Goal: Entertainment & Leisure: Consume media (video, audio)

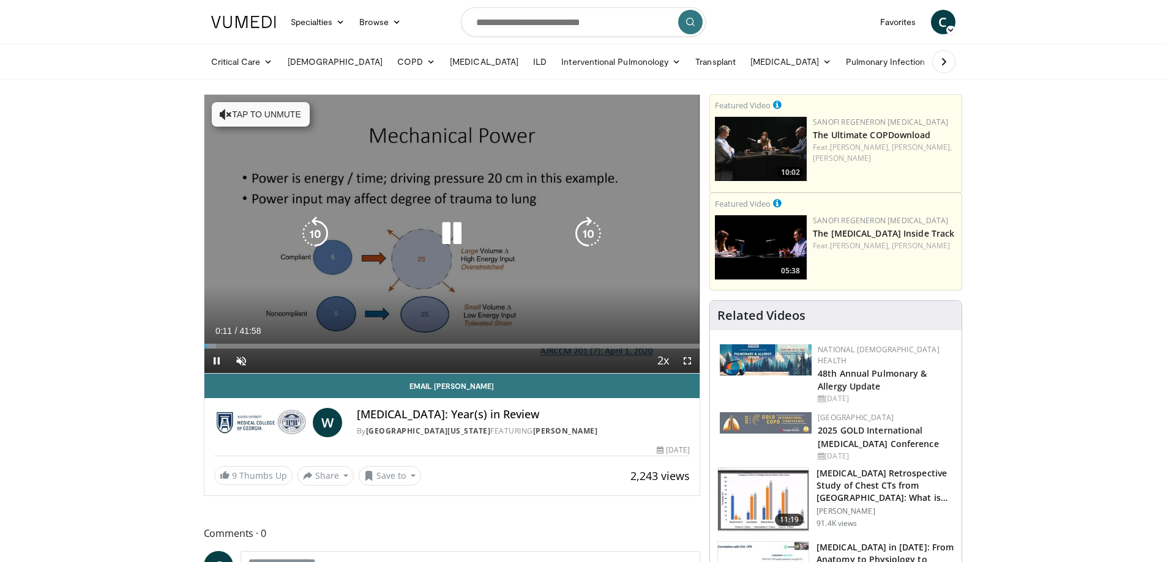
click at [290, 121] on button "Tap to unmute" at bounding box center [261, 114] width 98 height 24
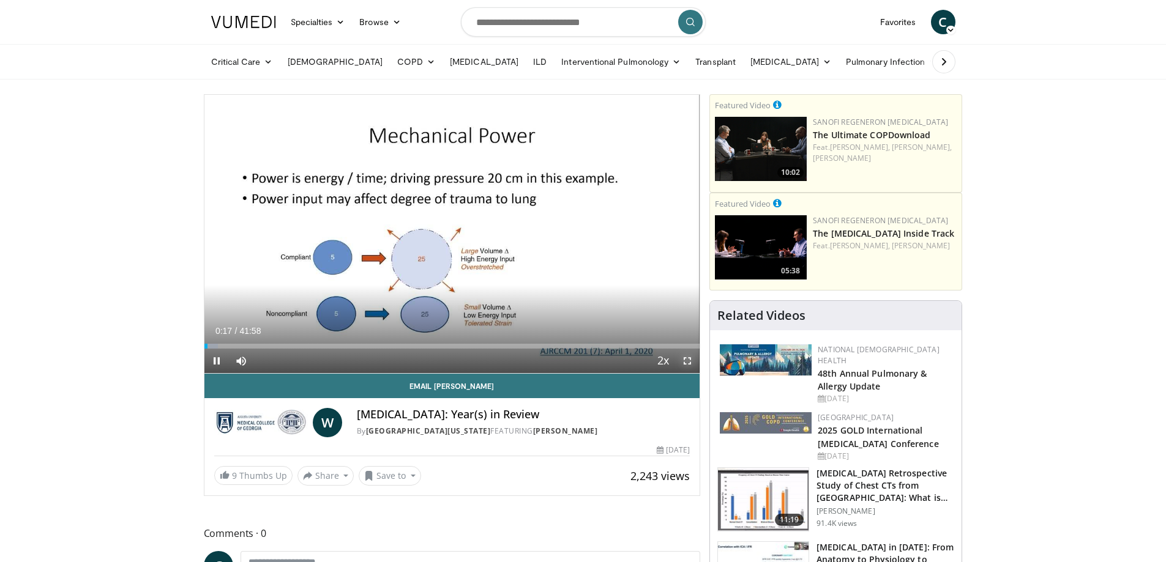
click at [685, 359] on span "Video Player" at bounding box center [687, 361] width 24 height 24
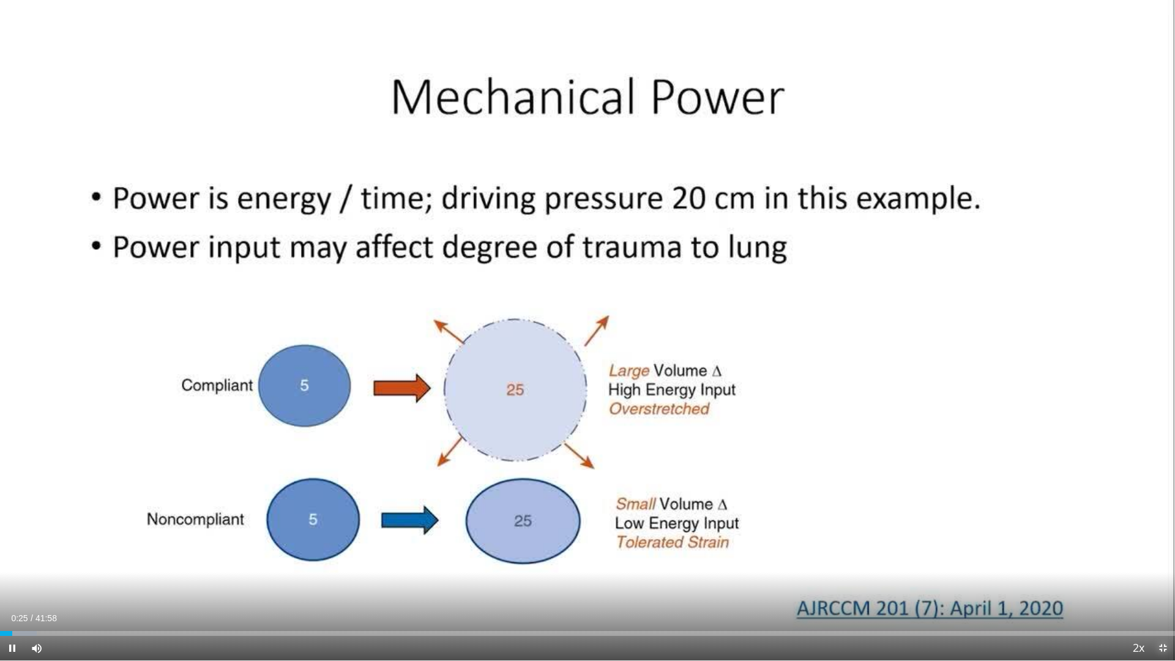
click at [1161, 562] on span "Video Player" at bounding box center [1162, 648] width 24 height 24
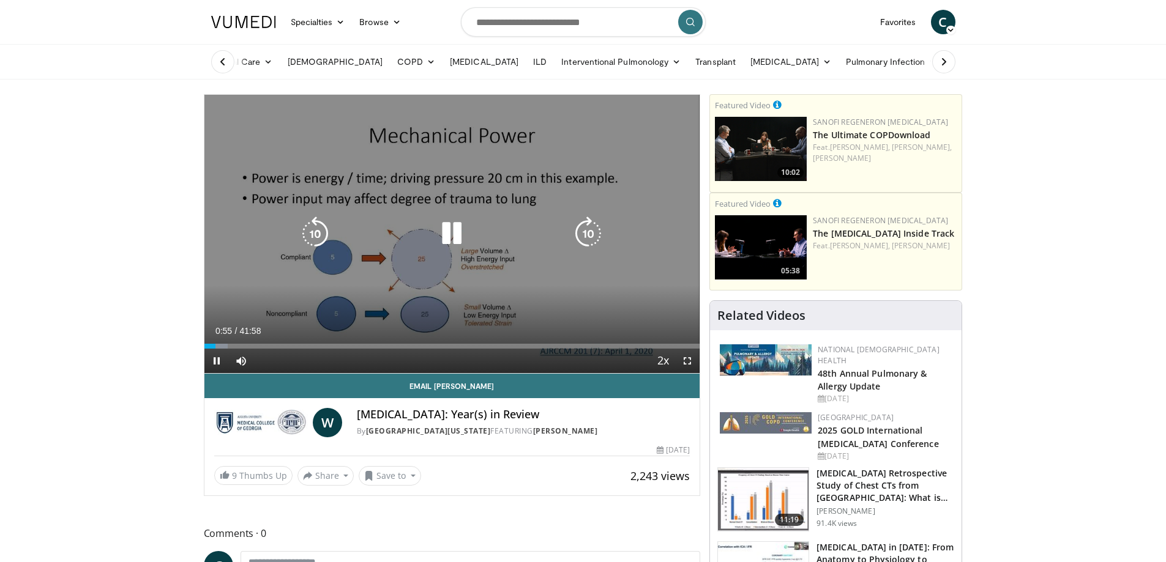
click at [460, 233] on icon "Video Player" at bounding box center [451, 234] width 34 height 34
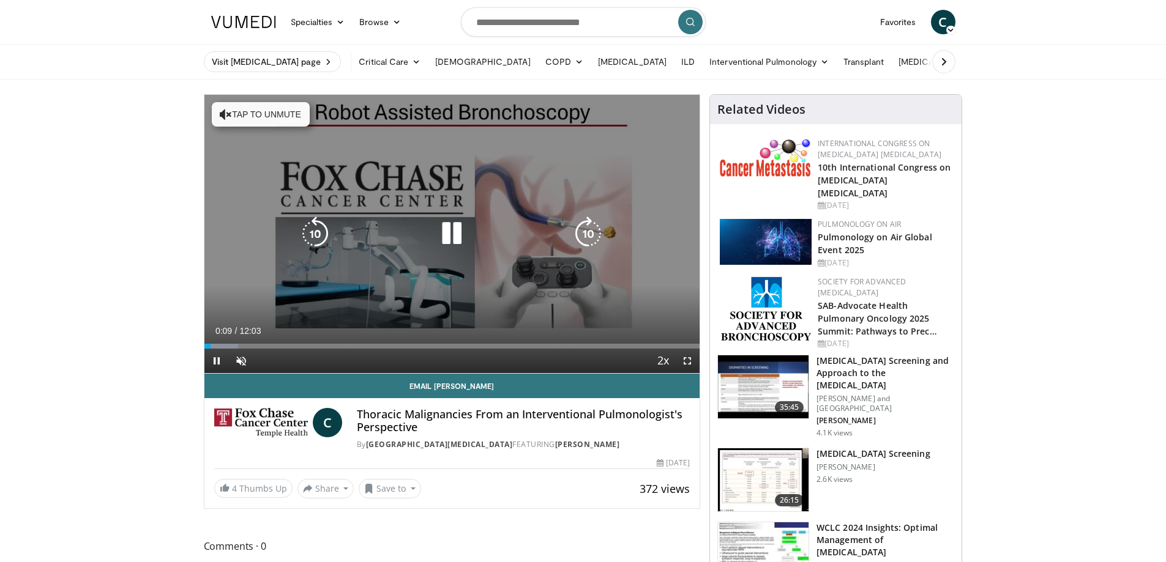
click at [453, 243] on icon "Video Player" at bounding box center [451, 234] width 34 height 34
click at [447, 248] on icon "Video Player" at bounding box center [451, 234] width 34 height 34
click at [278, 116] on button "Tap to unmute" at bounding box center [261, 114] width 98 height 24
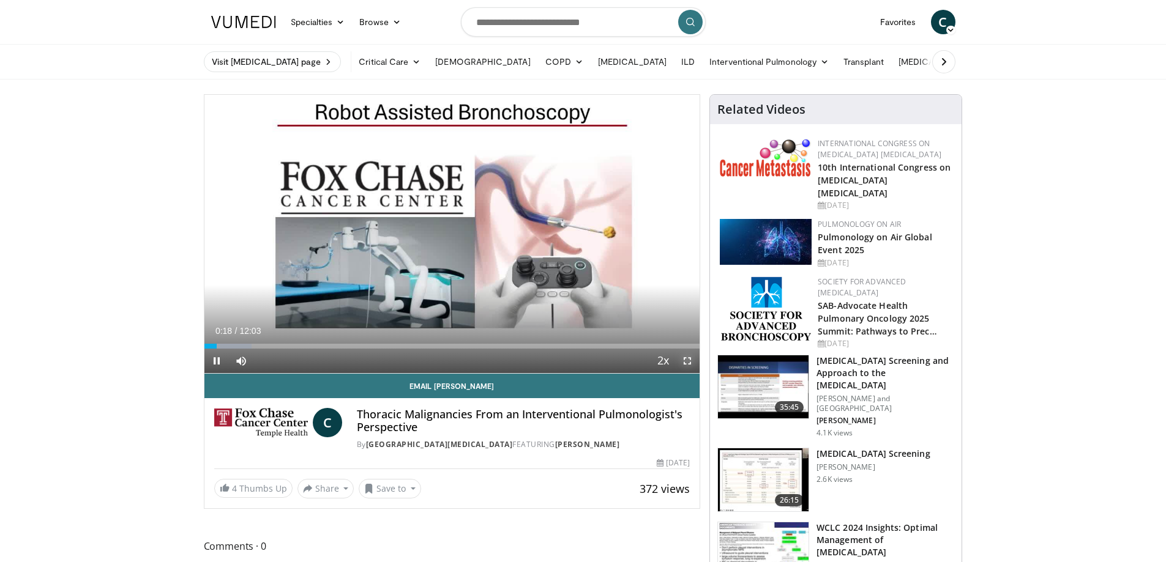
click at [692, 365] on span "Video Player" at bounding box center [687, 361] width 24 height 24
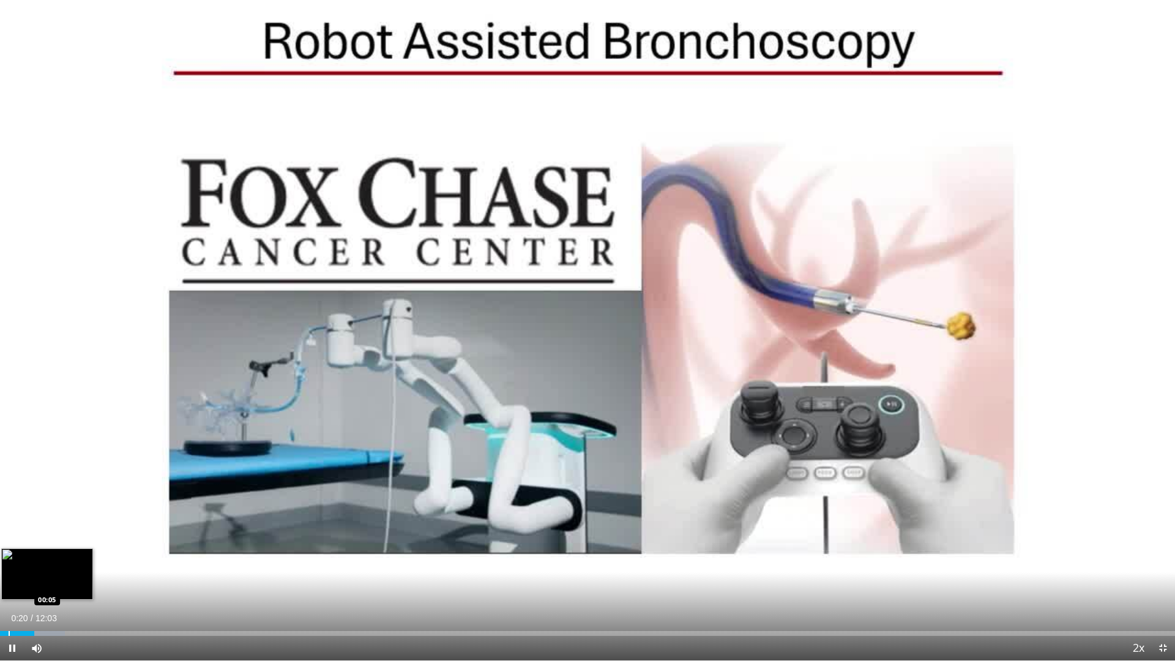
click at [9, 562] on div "Progress Bar" at bounding box center [9, 633] width 1 height 5
drag, startPoint x: 13, startPoint y: 635, endPoint x: 0, endPoint y: 627, distance: 14.8
click at [0, 562] on div "Loaded : 6.85% 00:10 00:07" at bounding box center [587, 630] width 1175 height 12
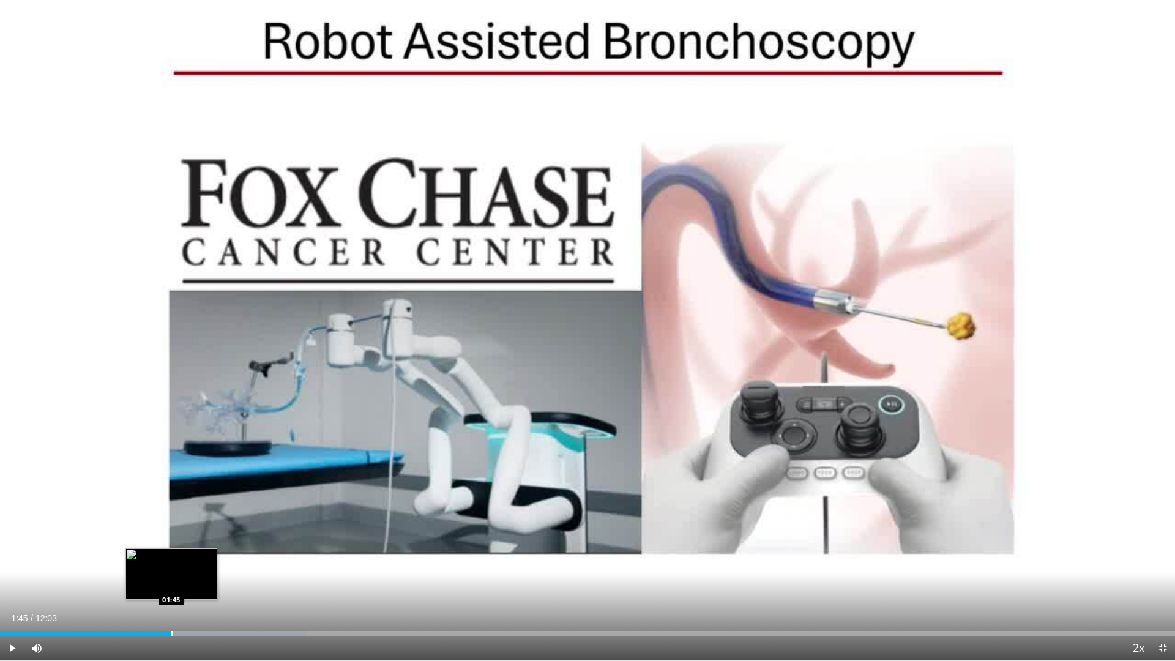
click at [171, 562] on div "Progress Bar" at bounding box center [171, 633] width 1 height 5
click at [151, 562] on div "Progress Bar" at bounding box center [151, 633] width 1 height 5
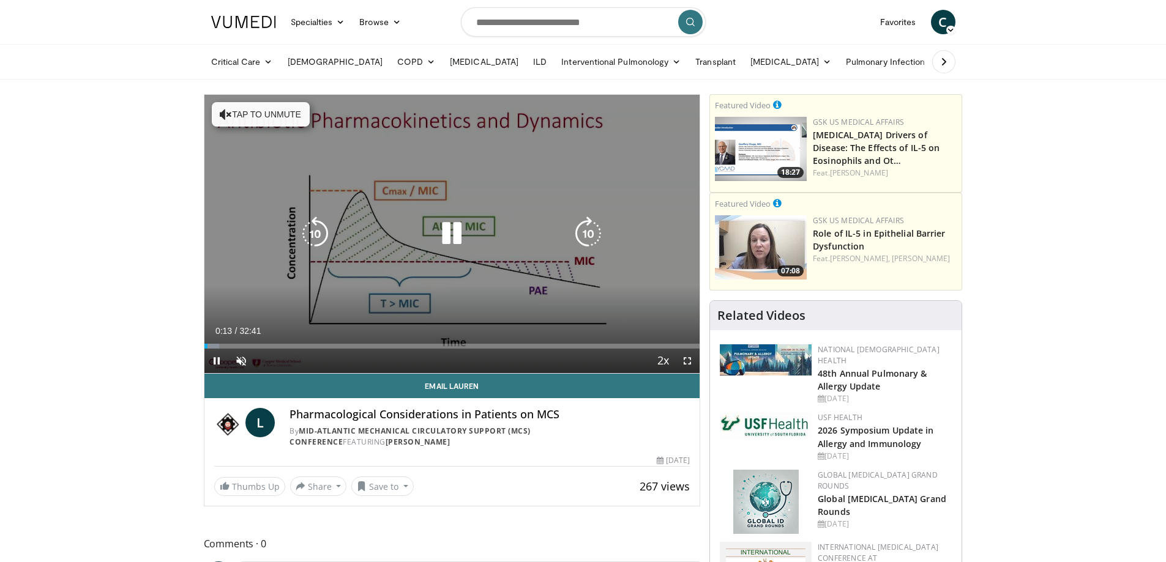
click at [452, 245] on icon "Video Player" at bounding box center [451, 234] width 34 height 34
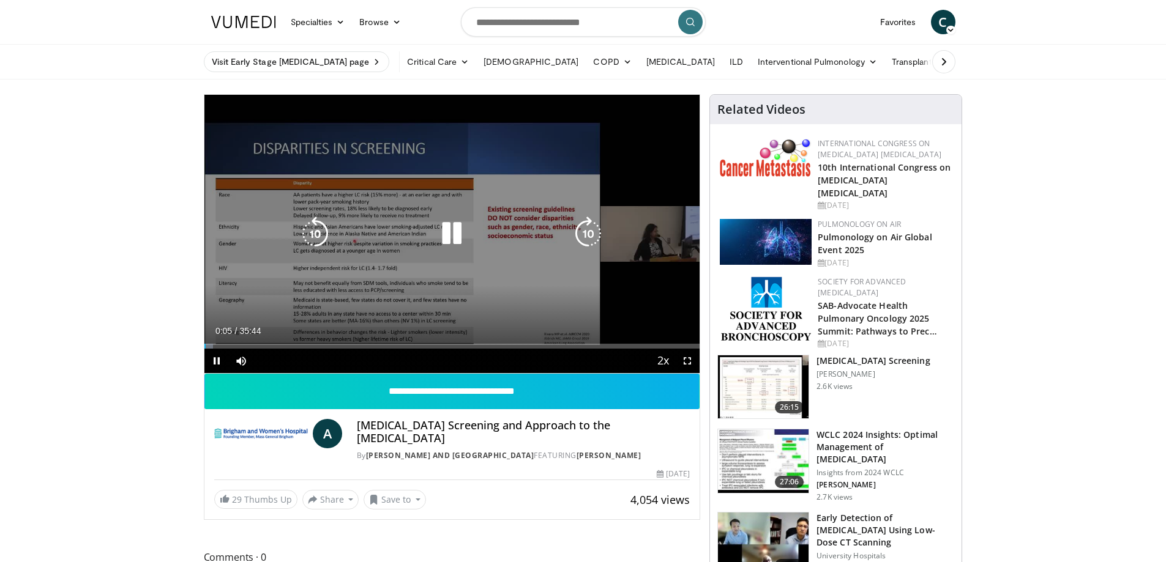
click at [451, 239] on icon "Video Player" at bounding box center [451, 234] width 34 height 34
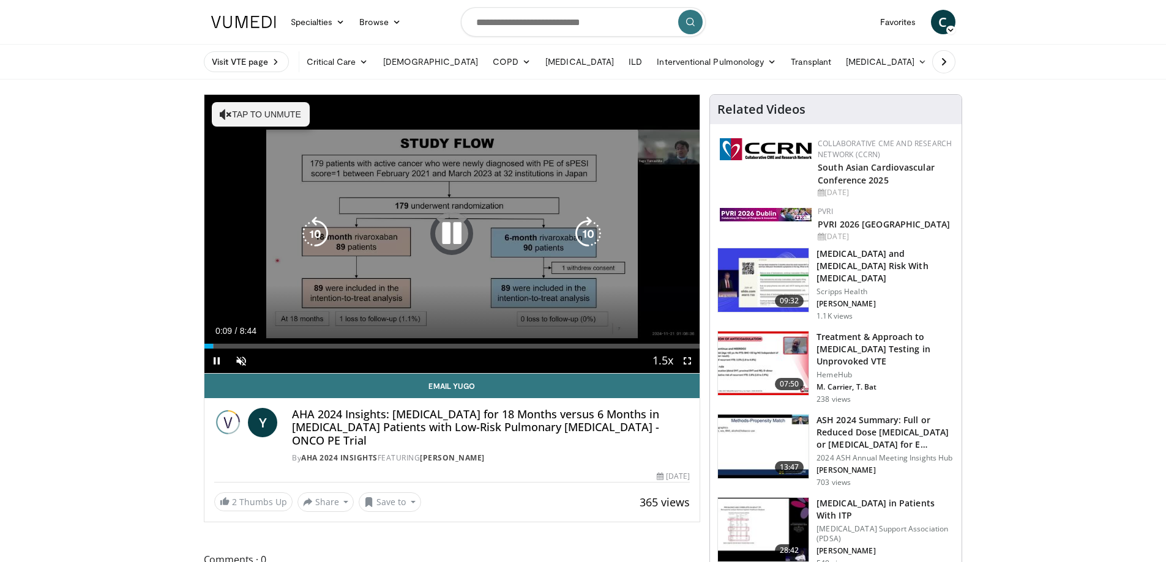
click at [282, 116] on button "Tap to unmute" at bounding box center [261, 114] width 98 height 24
click at [258, 116] on button "Tap to unmute" at bounding box center [261, 114] width 98 height 24
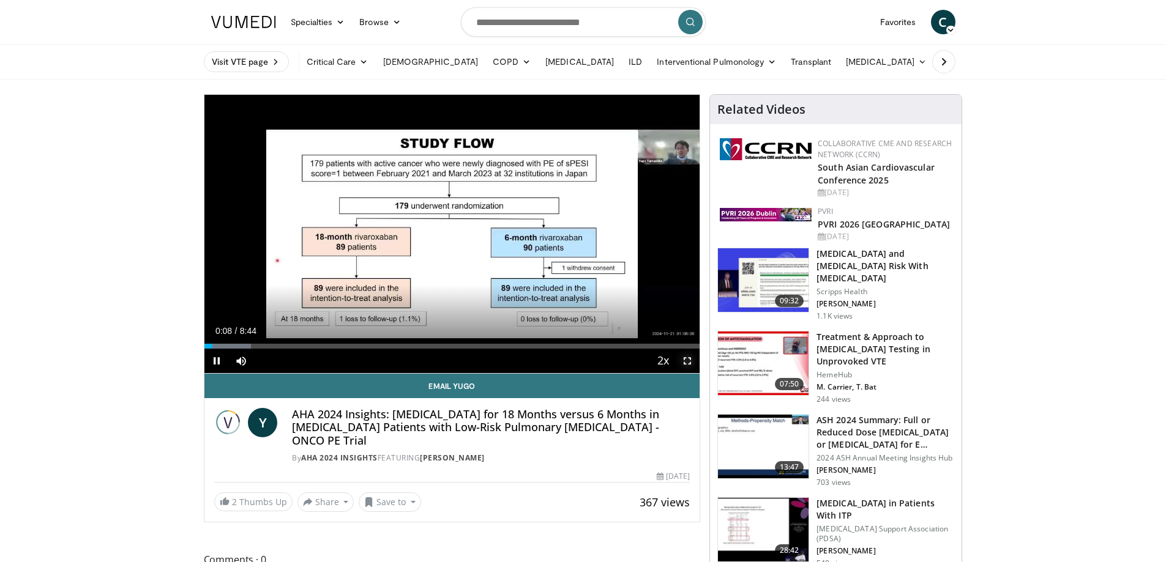
click at [690, 363] on span "Video Player" at bounding box center [687, 361] width 24 height 24
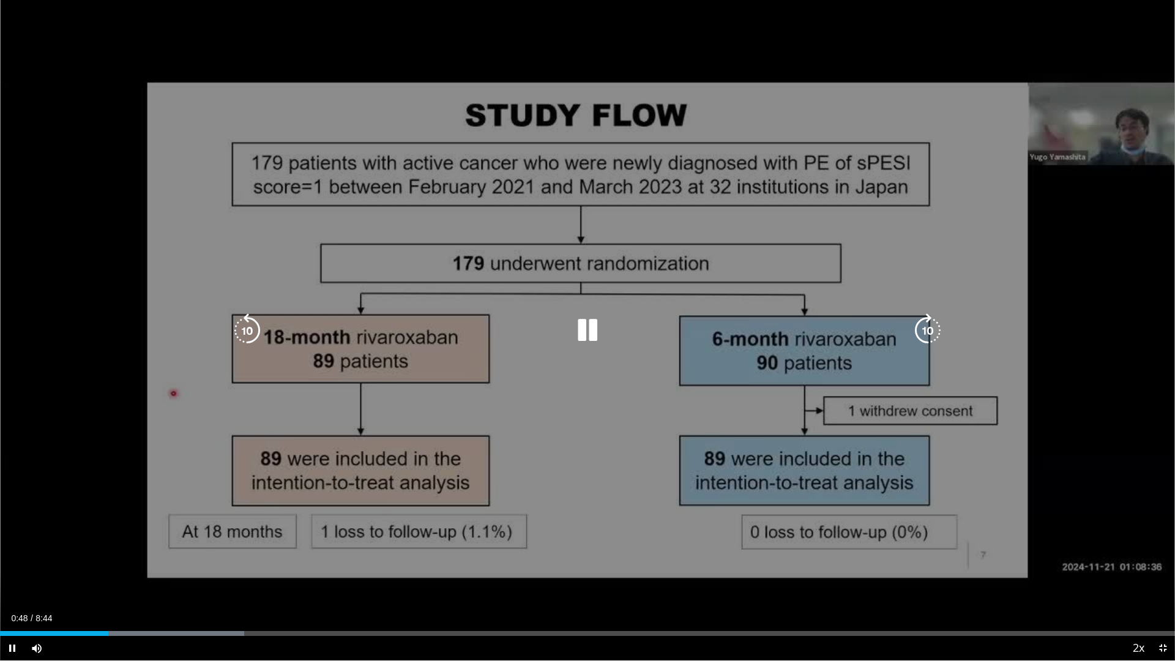
click at [932, 327] on icon "Video Player" at bounding box center [927, 330] width 34 height 34
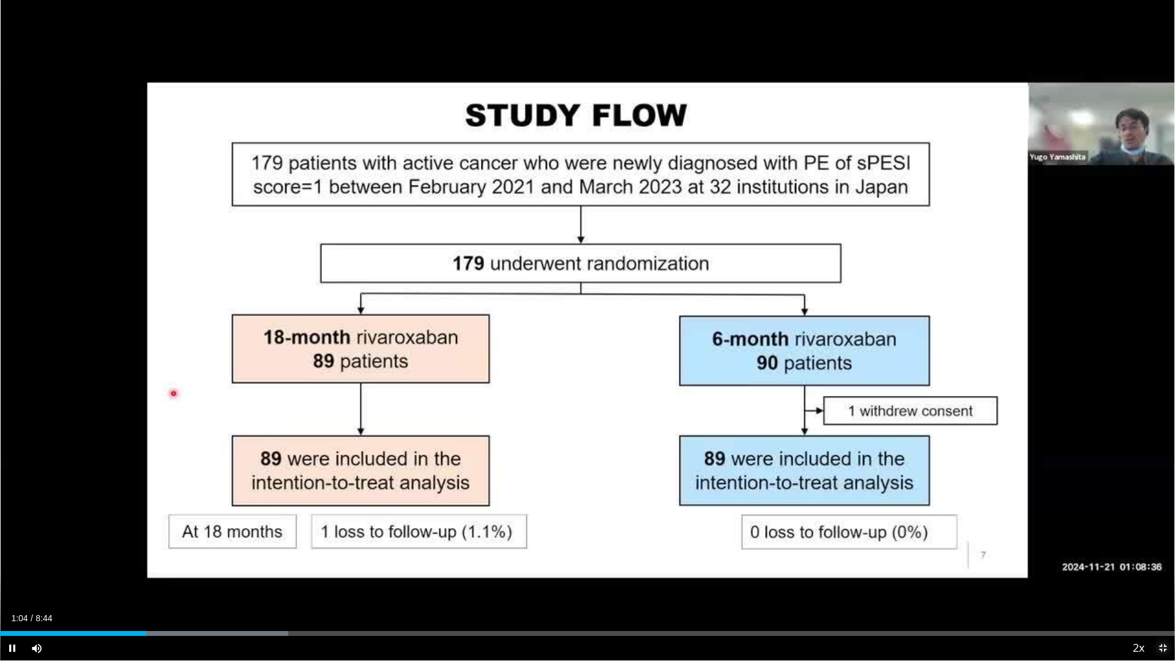
click at [1158, 562] on span "Video Player" at bounding box center [1162, 648] width 24 height 24
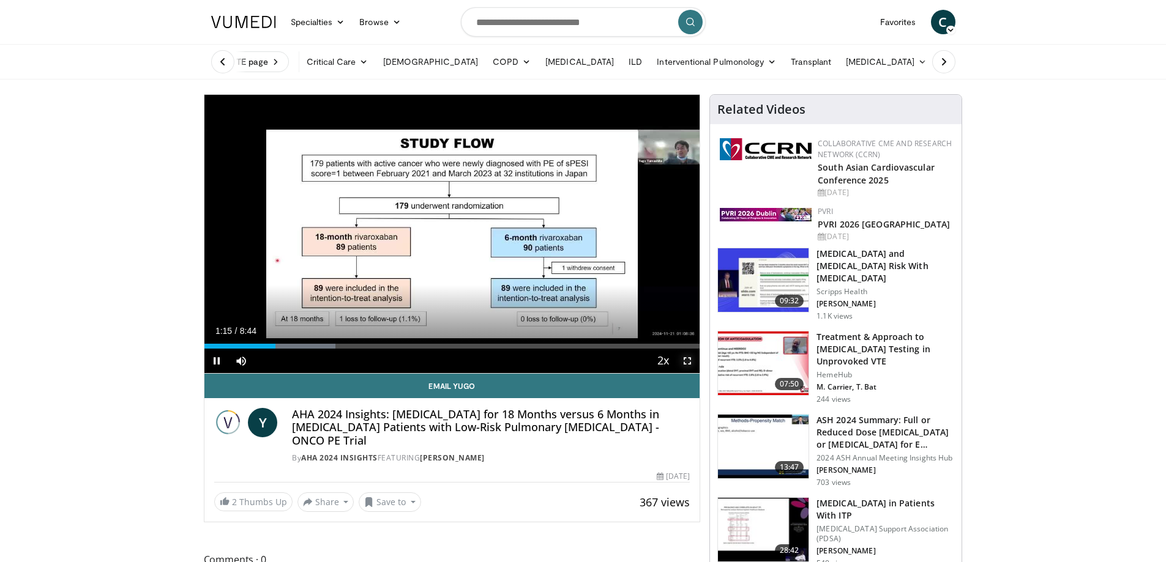
click at [684, 359] on span "Video Player" at bounding box center [687, 361] width 24 height 24
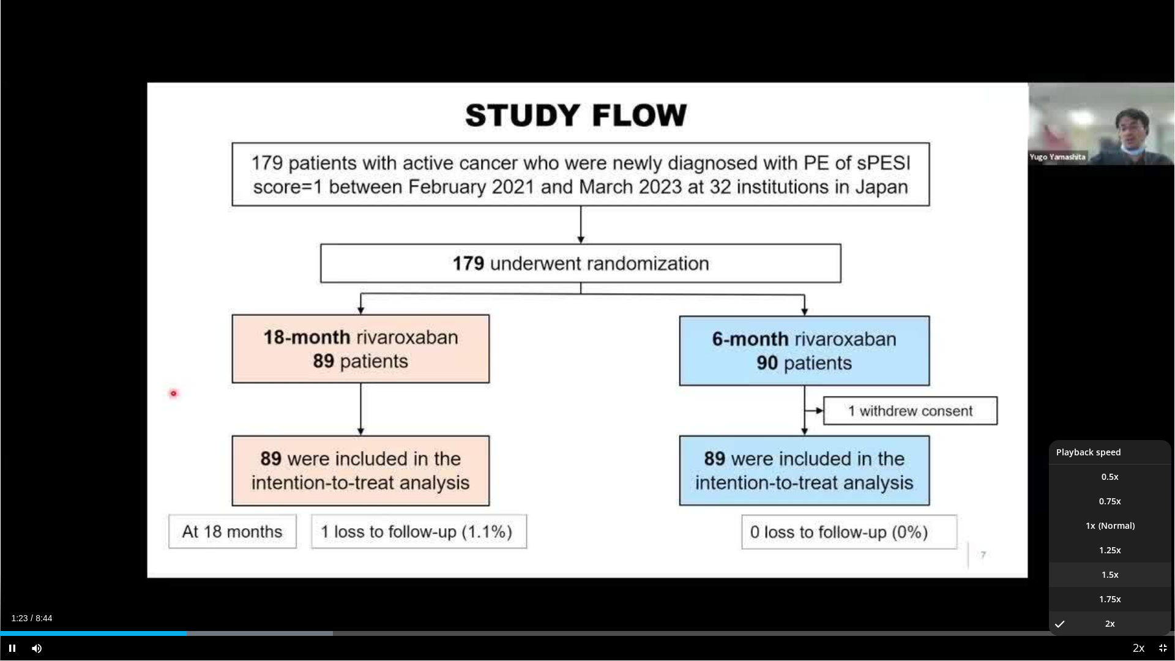
click at [1117, 562] on li "1.5x" at bounding box center [1110, 574] width 122 height 24
click at [1119, 562] on li "2x" at bounding box center [1110, 623] width 122 height 24
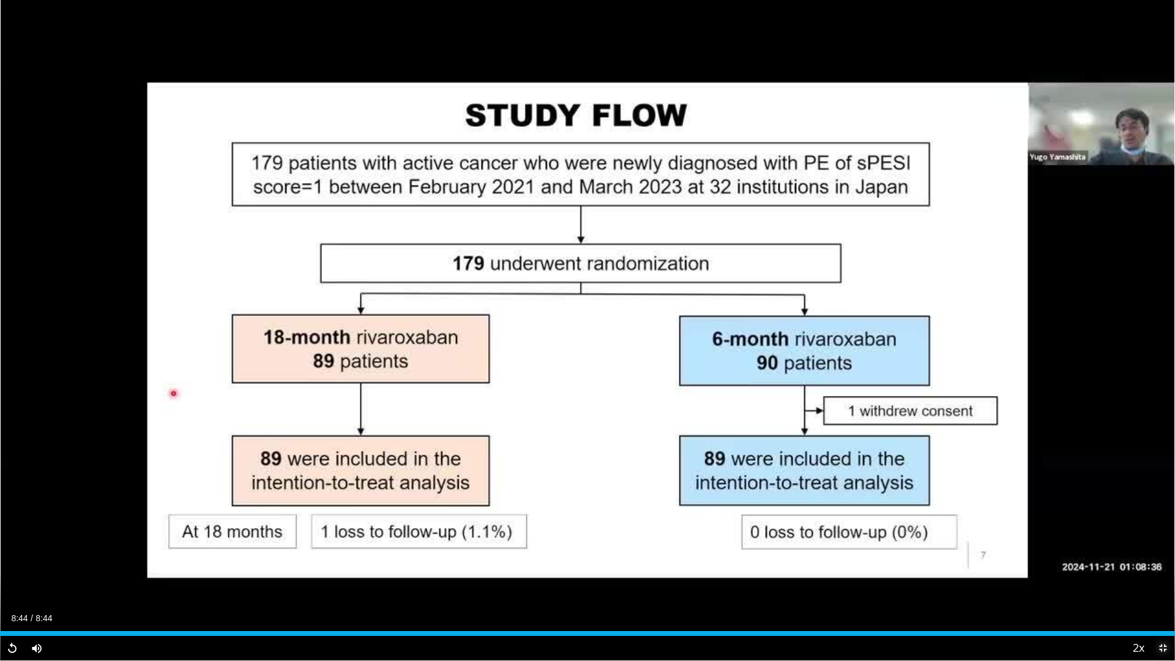
click at [1161, 562] on span "Video Player" at bounding box center [1162, 648] width 24 height 24
